Goal: Find specific page/section: Find specific page/section

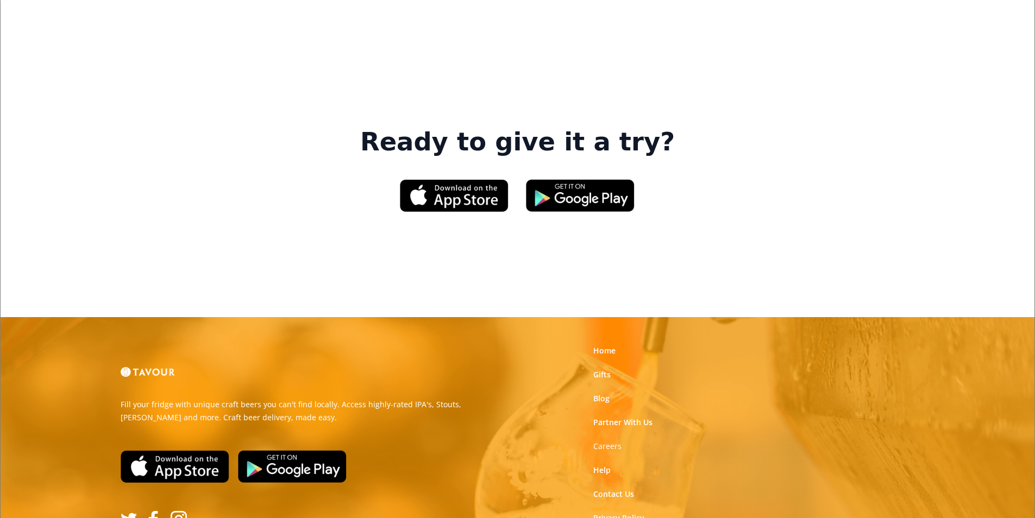
scroll to position [1644, 0]
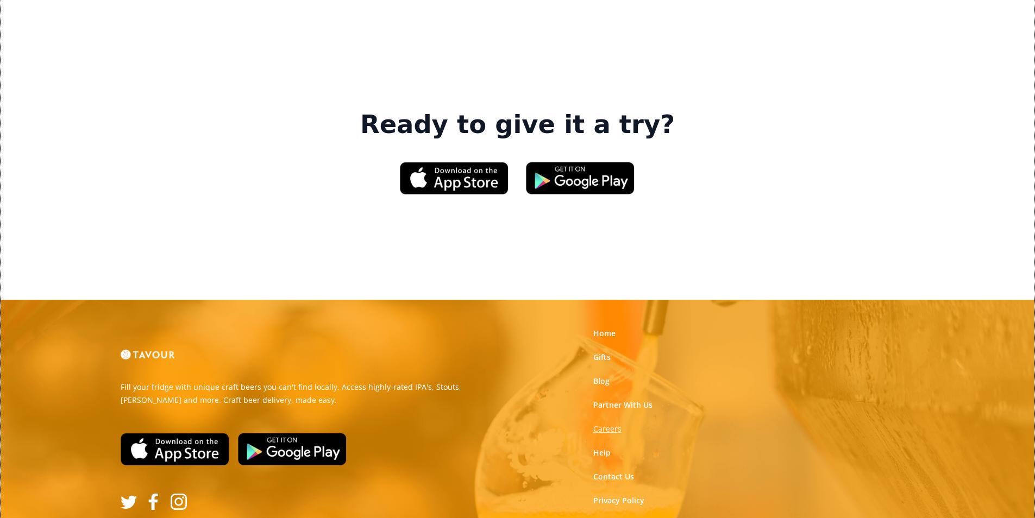
click at [614, 424] on strong "Careers" at bounding box center [607, 429] width 28 height 10
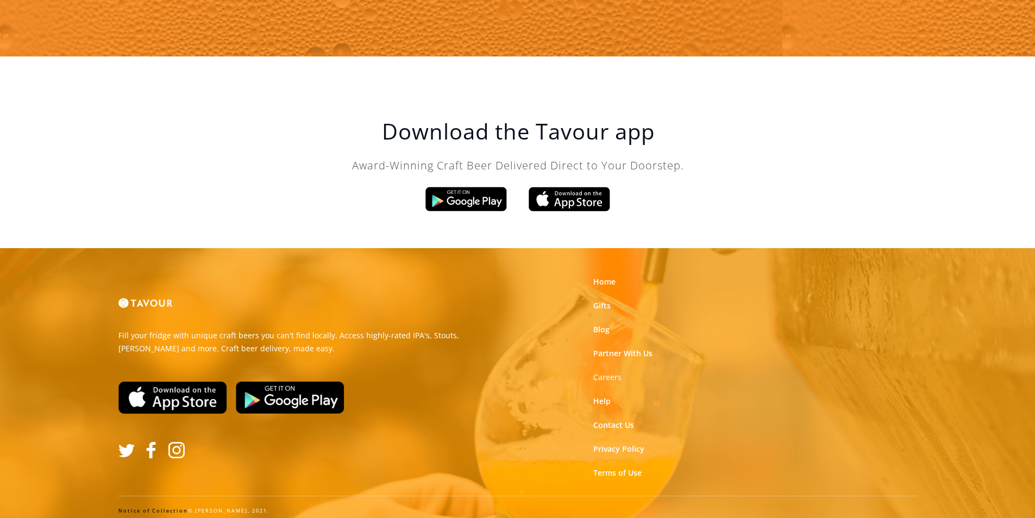
scroll to position [1843, 0]
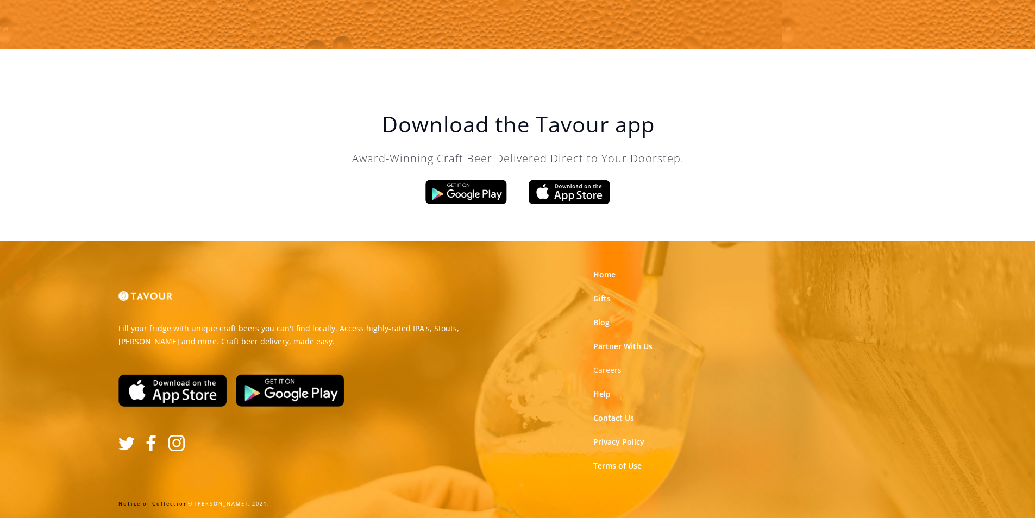
click at [617, 373] on strong "Careers" at bounding box center [607, 370] width 28 height 10
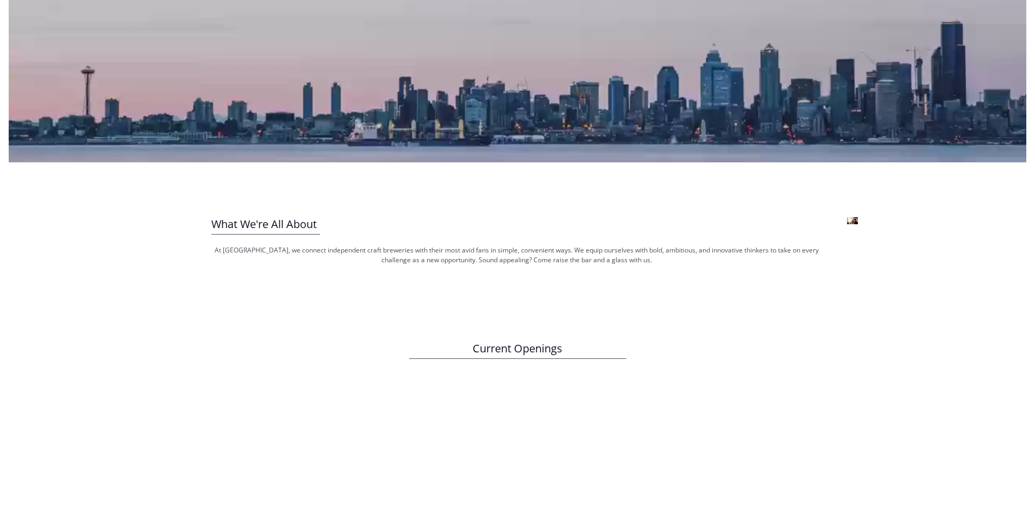
scroll to position [272, 0]
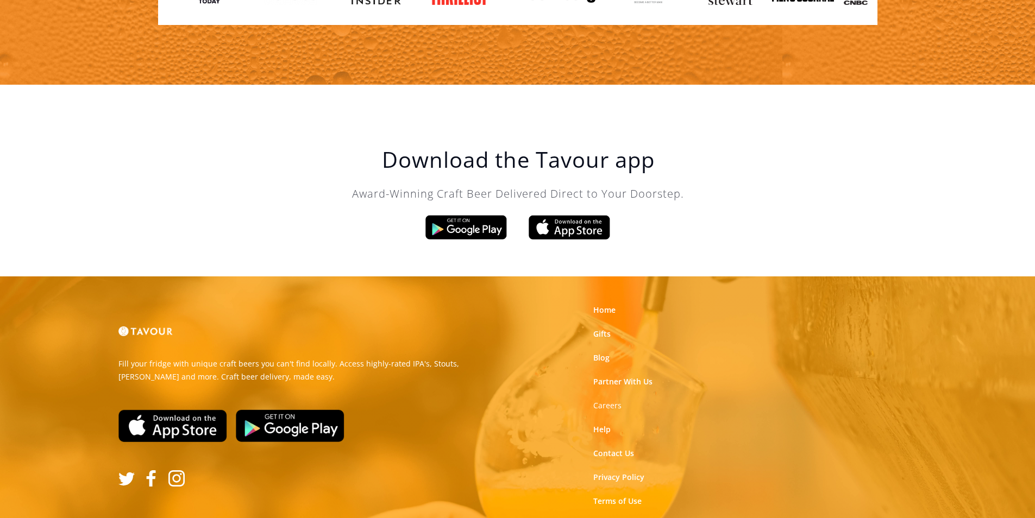
scroll to position [1843, 0]
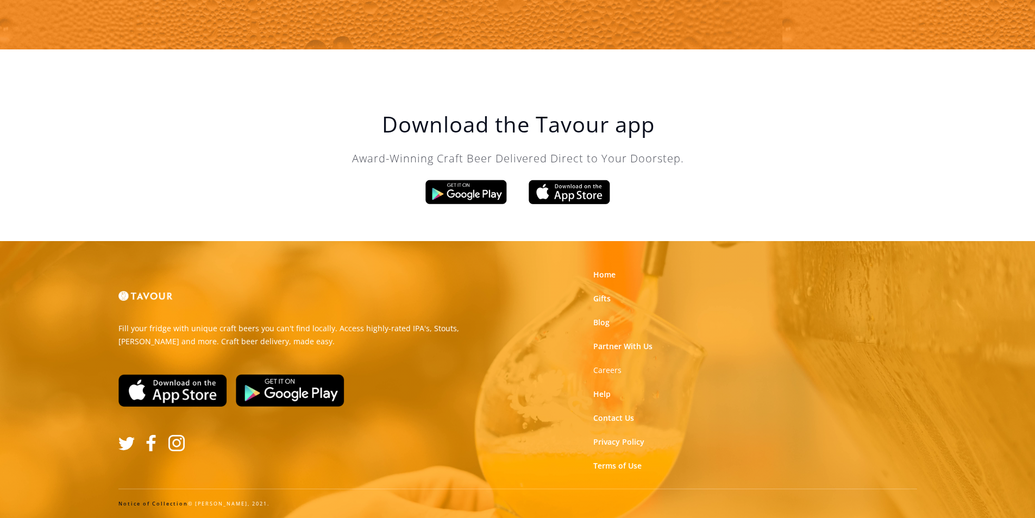
drag, startPoint x: 796, startPoint y: 318, endPoint x: 788, endPoint y: 338, distance: 21.7
click at [129, 504] on link "Notice of Collection" at bounding box center [153, 503] width 70 height 7
